Goal: Information Seeking & Learning: Check status

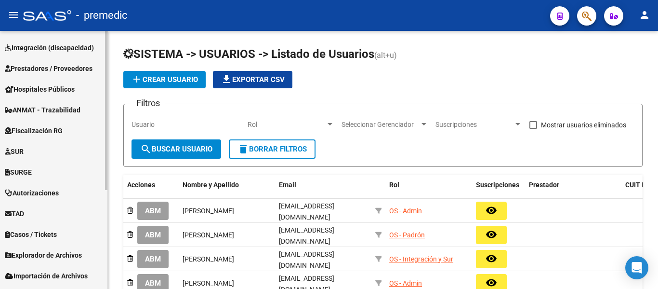
scroll to position [145, 0]
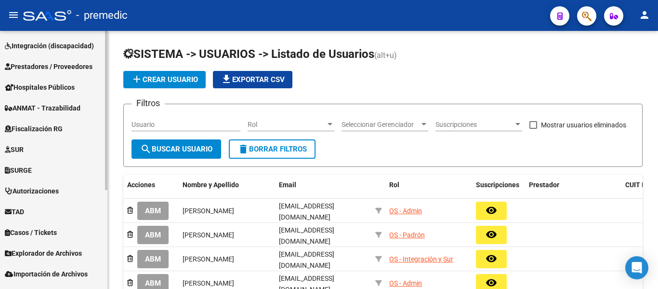
click at [59, 128] on span "Fiscalización RG" at bounding box center [34, 128] width 58 height 11
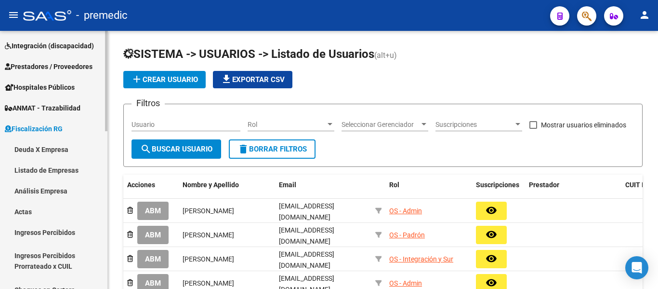
click at [52, 150] on link "Deuda X Empresa" at bounding box center [53, 149] width 107 height 21
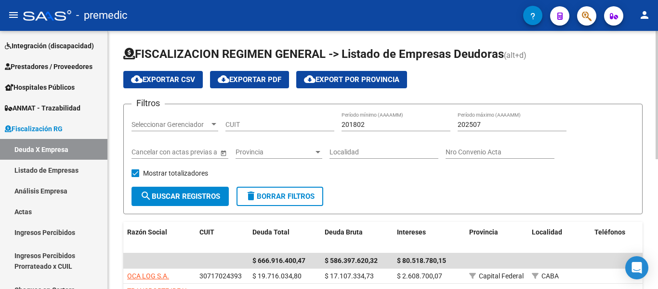
click at [536, 126] on input "202507" at bounding box center [512, 124] width 109 height 8
type input "202509"
click at [202, 191] on button "search Buscar Registros" at bounding box center [180, 196] width 97 height 19
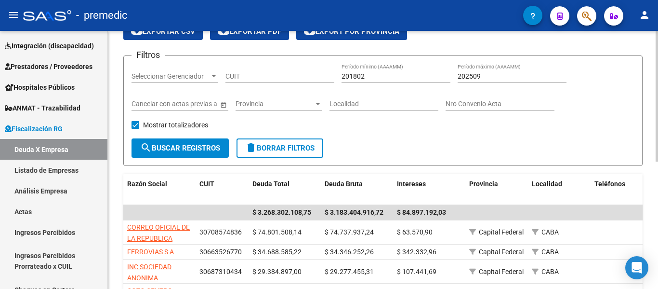
scroll to position [96, 0]
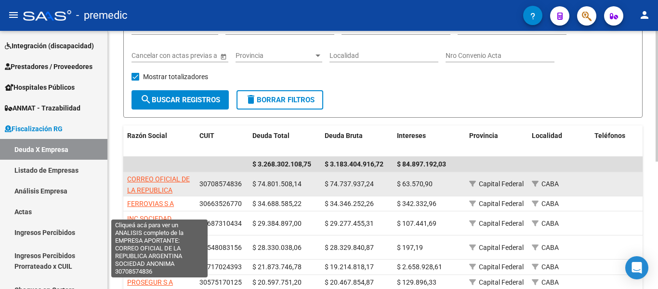
click at [160, 186] on span "CORREO OFICIAL DE LA REPUBLICA ARGENTINA SOCIEDAD ANONIMA" at bounding box center [159, 195] width 64 height 40
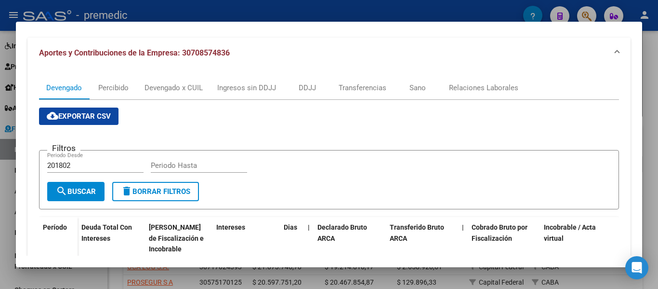
scroll to position [0, 0]
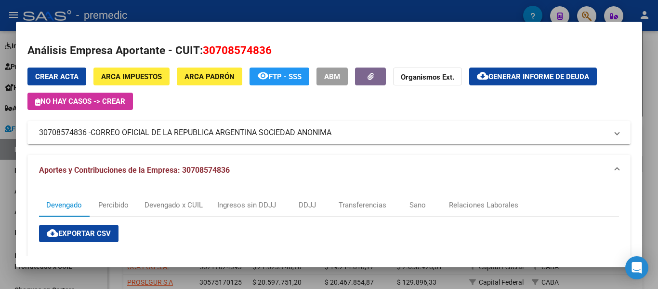
click at [280, 132] on span "CORREO OFICIAL DE LA REPUBLICA ARGENTINA SOCIEDAD ANONIMA" at bounding box center [211, 133] width 241 height 12
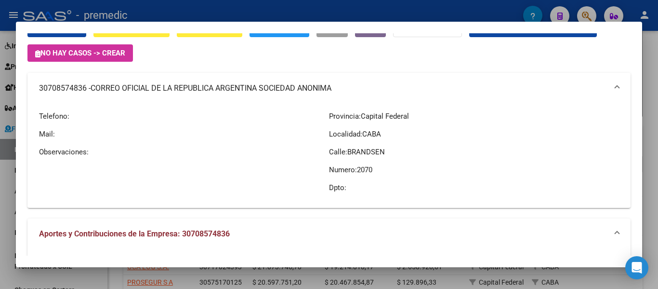
scroll to position [96, 0]
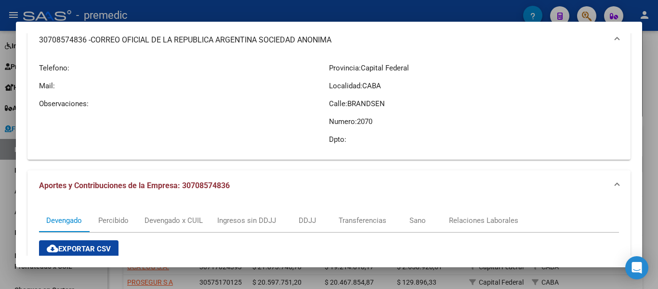
drag, startPoint x: 351, startPoint y: 144, endPoint x: 309, endPoint y: 67, distance: 86.9
click at [309, 67] on div "Telefono: Mail: Observaciones: Provincia: Capital Federal Localidad: CABA Calle…" at bounding box center [329, 103] width 580 height 96
click at [332, 67] on p "Provincia: Capital Federal" at bounding box center [474, 68] width 290 height 11
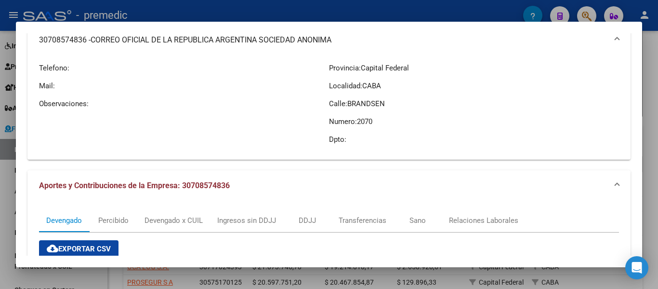
drag, startPoint x: 344, startPoint y: 146, endPoint x: 327, endPoint y: 58, distance: 89.8
click at [329, 58] on div "Provincia: Capital Federal Localidad: CABA Calle: BRANDSEN Numero: 2070 Dpto:" at bounding box center [474, 103] width 290 height 96
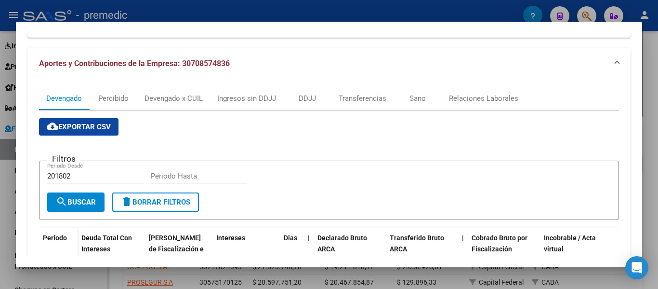
scroll to position [213, 0]
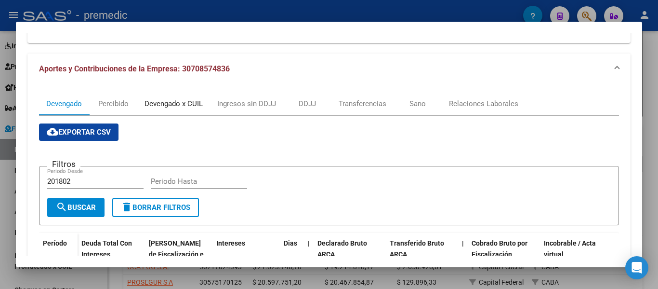
click at [198, 104] on div "Devengado x CUIL" at bounding box center [174, 103] width 58 height 11
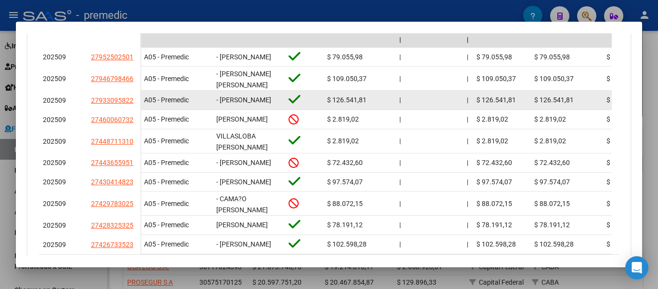
scroll to position [0, 0]
drag, startPoint x: 268, startPoint y: 110, endPoint x: 219, endPoint y: 105, distance: 49.0
click at [219, 104] on span "- [PERSON_NAME]" at bounding box center [243, 100] width 55 height 8
copy span "[PERSON_NAME]"
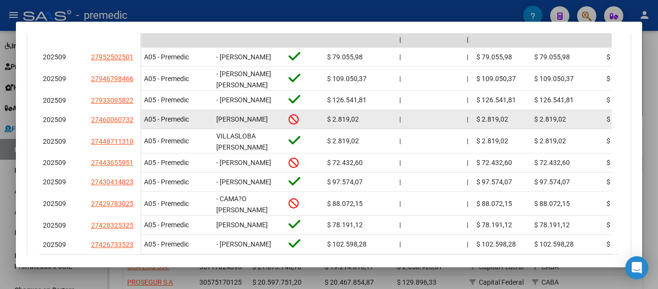
scroll to position [0, 0]
drag, startPoint x: 219, startPoint y: 129, endPoint x: 245, endPoint y: 140, distance: 28.5
click at [245, 125] on div "[PERSON_NAME]" at bounding box center [248, 119] width 65 height 11
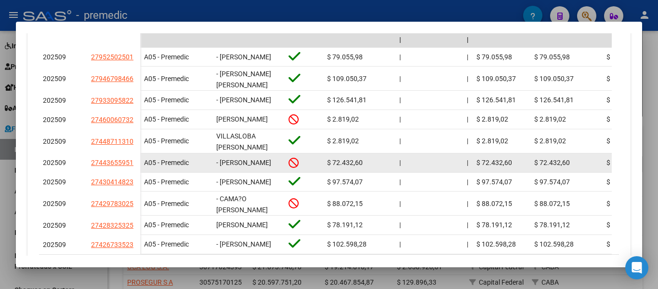
scroll to position [2, 0]
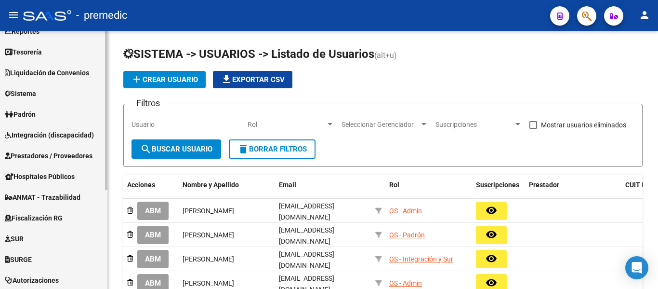
scroll to position [96, 0]
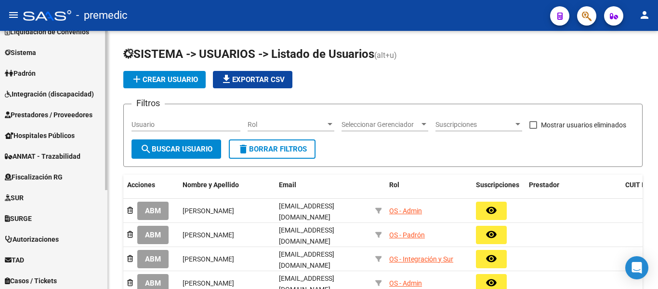
click at [34, 173] on span "Fiscalización RG" at bounding box center [34, 177] width 58 height 11
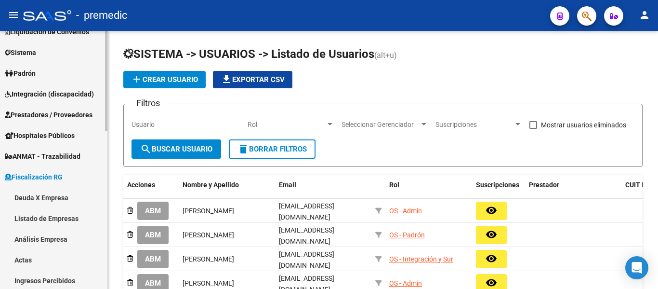
click at [33, 198] on link "Deuda X Empresa" at bounding box center [53, 197] width 107 height 21
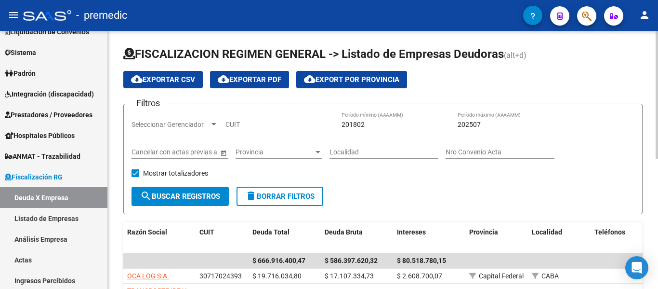
click at [501, 120] on input "202507" at bounding box center [512, 124] width 109 height 8
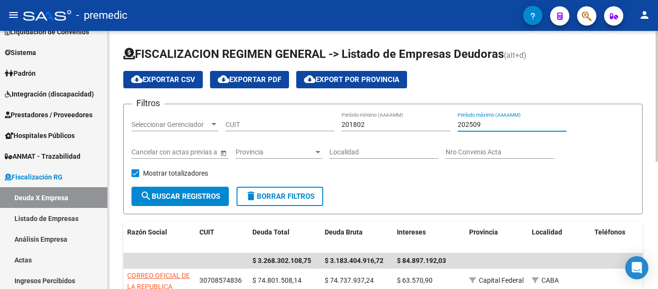
click at [496, 122] on input "202509" at bounding box center [512, 124] width 109 height 8
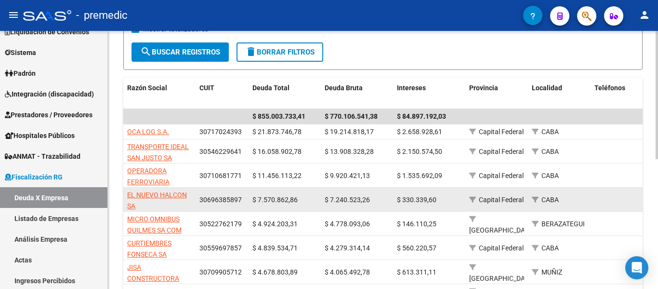
scroll to position [145, 0]
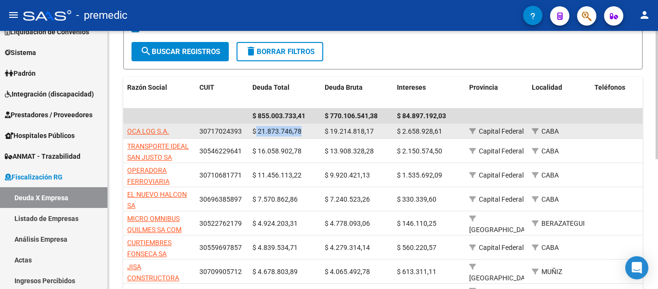
drag, startPoint x: 255, startPoint y: 125, endPoint x: 304, endPoint y: 132, distance: 49.1
click at [304, 132] on div "$ 21.873.746,78" at bounding box center [285, 131] width 65 height 11
click at [290, 129] on span "$ 21.873.746,78" at bounding box center [277, 131] width 49 height 8
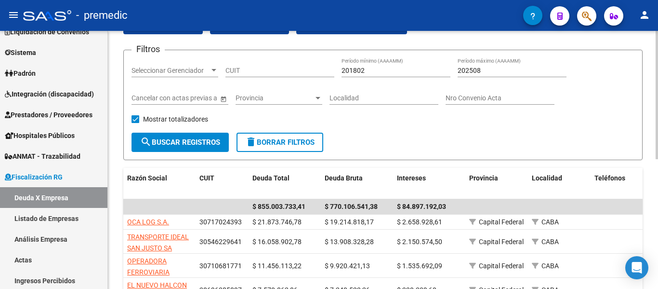
scroll to position [48, 0]
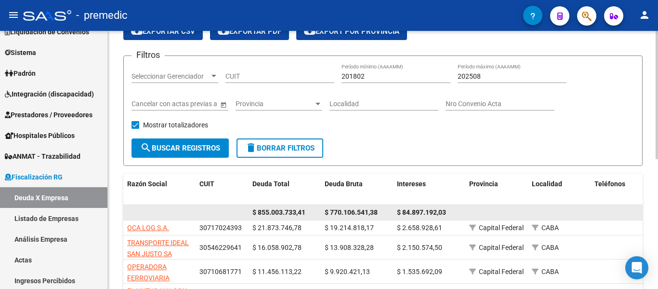
click at [254, 216] on div "$ 855.003.733,41" at bounding box center [285, 212] width 65 height 11
drag, startPoint x: 254, startPoint y: 209, endPoint x: 311, endPoint y: 212, distance: 57.4
click at [311, 212] on div "$ 855.003.733,41" at bounding box center [285, 212] width 65 height 11
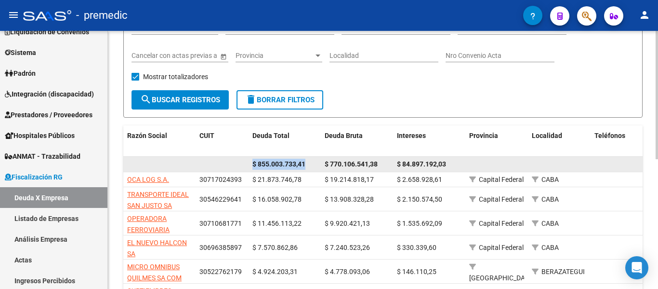
scroll to position [0, 0]
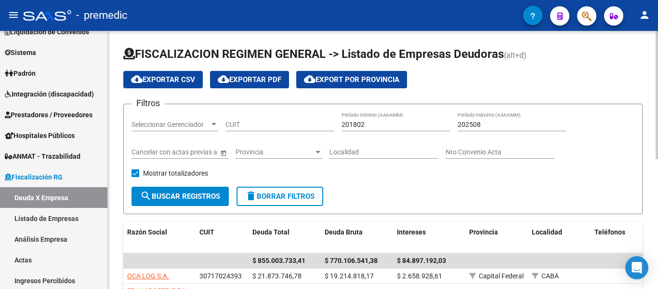
click at [495, 119] on div "202508 Período máximo (AAAAMM)" at bounding box center [512, 121] width 109 height 19
click at [490, 124] on input "202508" at bounding box center [512, 124] width 109 height 8
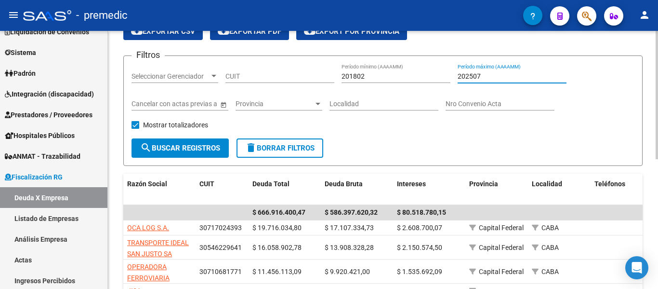
click at [511, 72] on input "202507" at bounding box center [512, 76] width 109 height 8
click at [516, 77] on input "202507" at bounding box center [512, 76] width 109 height 8
click at [516, 77] on input "202506" at bounding box center [512, 76] width 109 height 8
type input "202508"
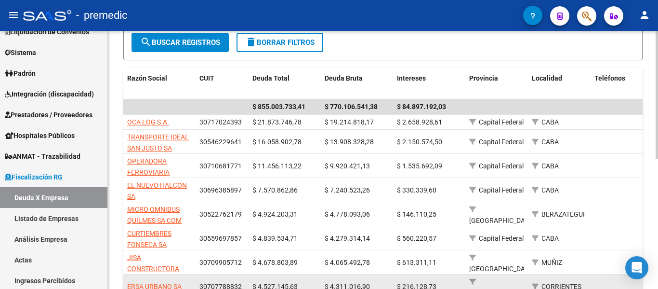
scroll to position [145, 0]
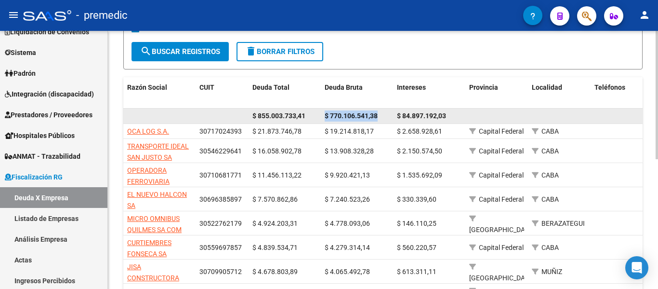
drag, startPoint x: 322, startPoint y: 111, endPoint x: 386, endPoint y: 111, distance: 64.6
click at [386, 111] on datatable-body-cell "$ 770.106.541,38" at bounding box center [357, 115] width 72 height 15
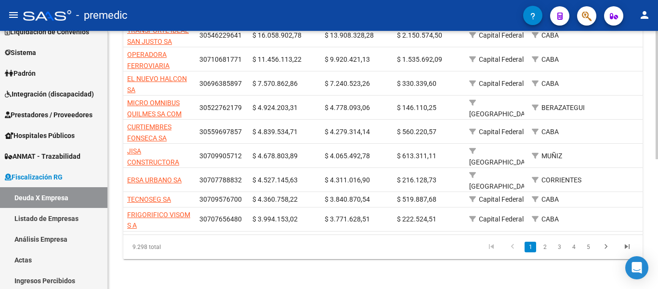
scroll to position [116, 0]
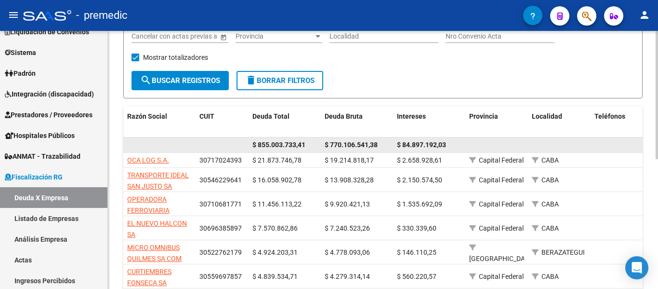
click at [437, 142] on span "$ 84.897.192,03" at bounding box center [421, 145] width 49 height 8
click at [340, 143] on span "$ 770.106.541,38" at bounding box center [351, 145] width 53 height 8
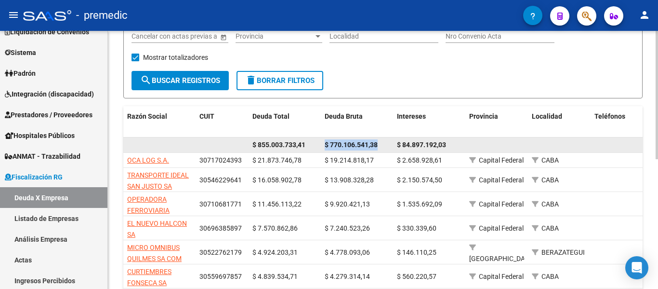
click at [340, 143] on span "$ 770.106.541,38" at bounding box center [351, 145] width 53 height 8
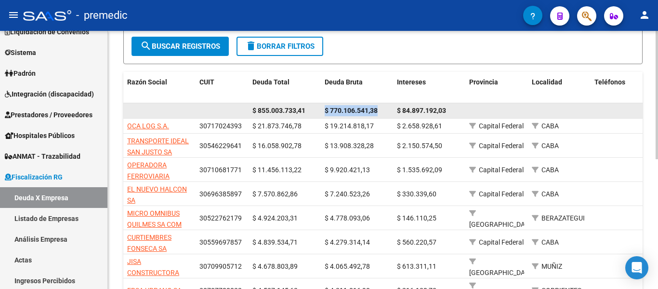
scroll to position [164, 0]
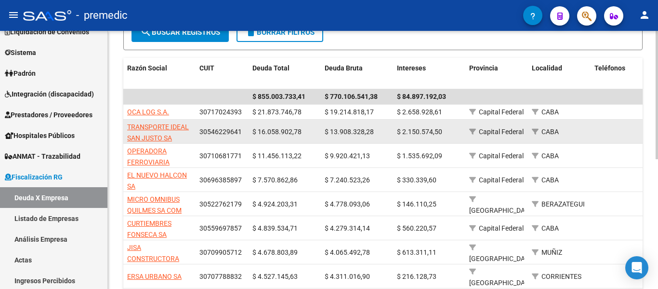
click at [174, 137] on app-link-go-to "TRANSPORTE IDEAL SAN JUSTO SA" at bounding box center [159, 132] width 65 height 22
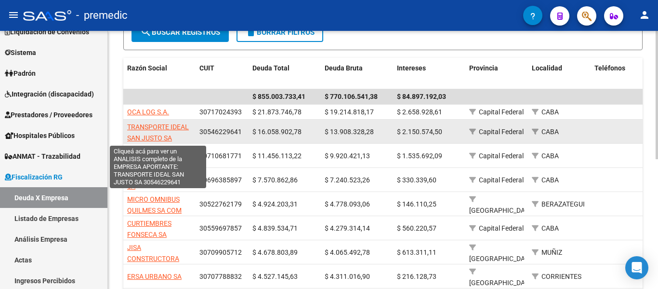
click at [158, 136] on span "TRANSPORTE IDEAL SAN JUSTO SA" at bounding box center [158, 132] width 62 height 19
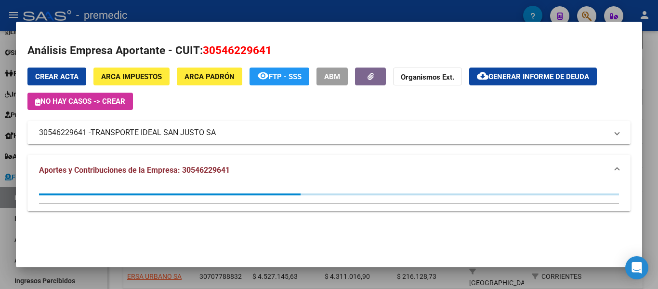
click at [655, 65] on div at bounding box center [329, 144] width 658 height 289
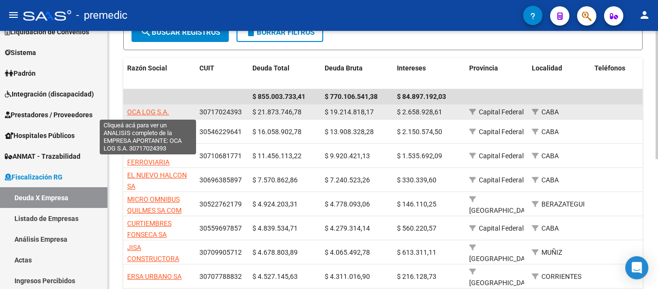
click at [151, 114] on span "OCA LOG S.A." at bounding box center [148, 112] width 42 height 8
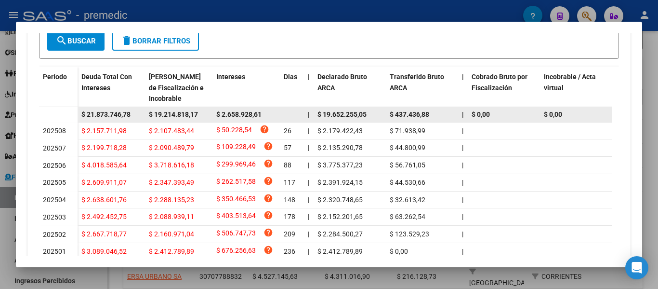
scroll to position [289, 0]
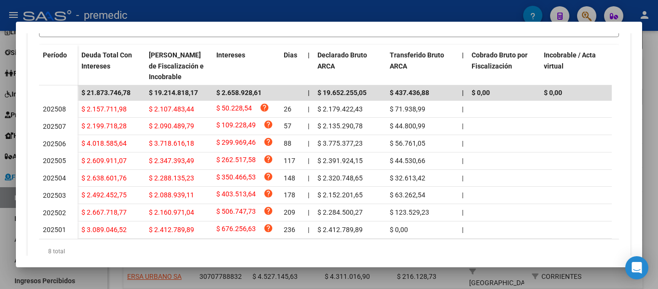
click at [655, 91] on div at bounding box center [329, 144] width 658 height 289
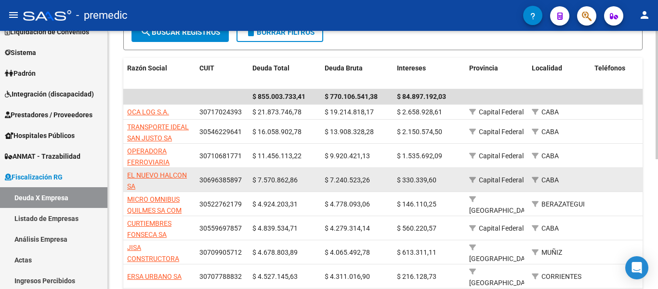
click at [267, 177] on span "$ 7.570.862,86" at bounding box center [275, 180] width 45 height 8
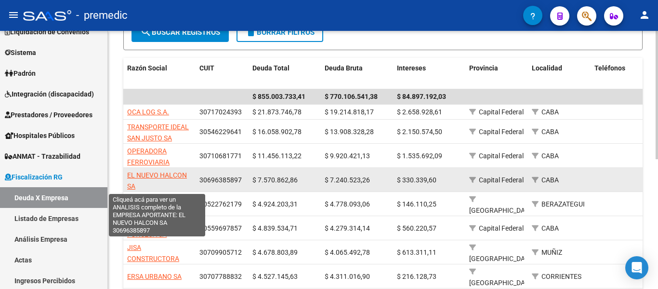
click at [159, 173] on span "EL NUEVO HALCON SA" at bounding box center [157, 180] width 60 height 19
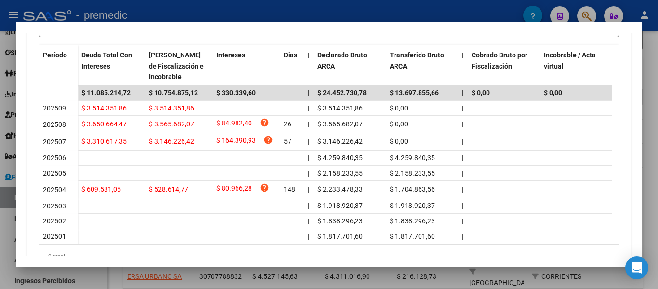
click at [654, 101] on div at bounding box center [329, 144] width 658 height 289
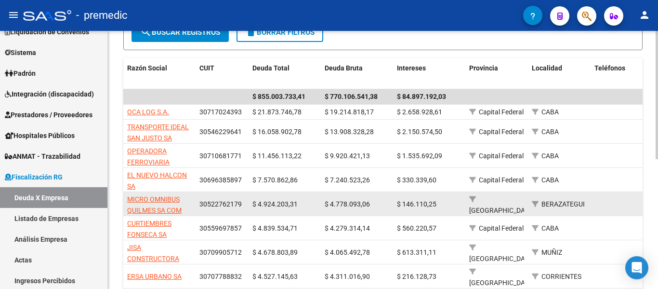
click at [141, 203] on app-link-go-to "MICRO OMNIBUS QUILMES SA COM IND Y FINANC" at bounding box center [159, 210] width 65 height 33
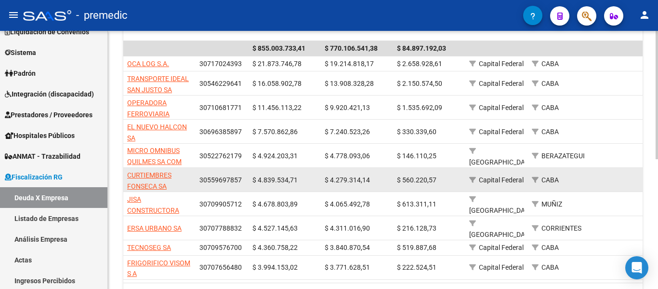
scroll to position [0, 0]
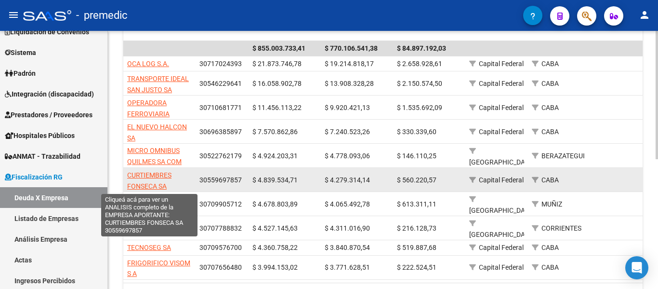
click at [145, 174] on span "CURTIEMBRES FONSECA SA" at bounding box center [149, 180] width 44 height 19
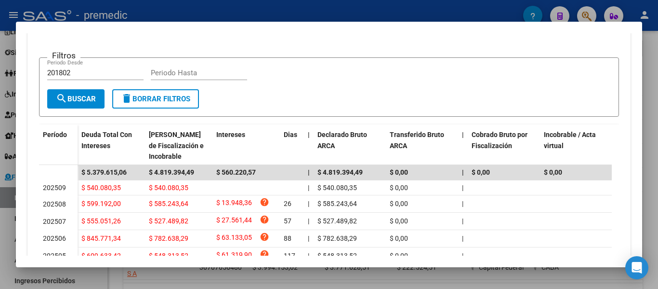
scroll to position [205, 0]
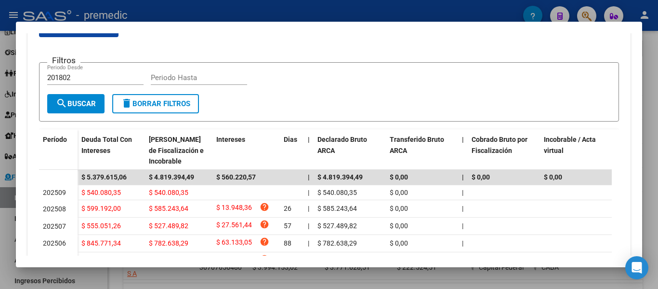
click at [655, 123] on div at bounding box center [329, 144] width 658 height 289
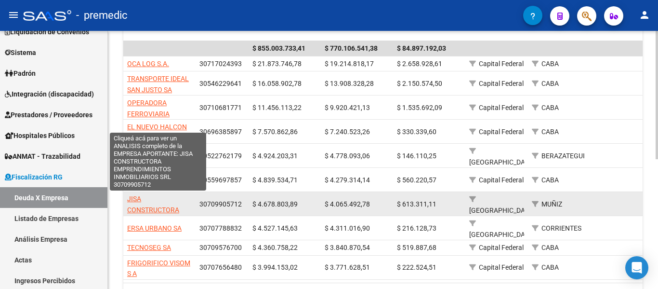
click at [162, 210] on span "JISA CONSTRUCTORA EMPRENDIMIENTOS INMOBILIARIOS SRL" at bounding box center [158, 215] width 62 height 40
type textarea "30709905712"
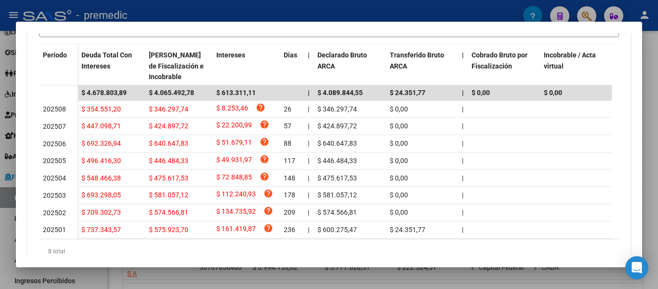
scroll to position [334, 0]
